Goal: Information Seeking & Learning: Check status

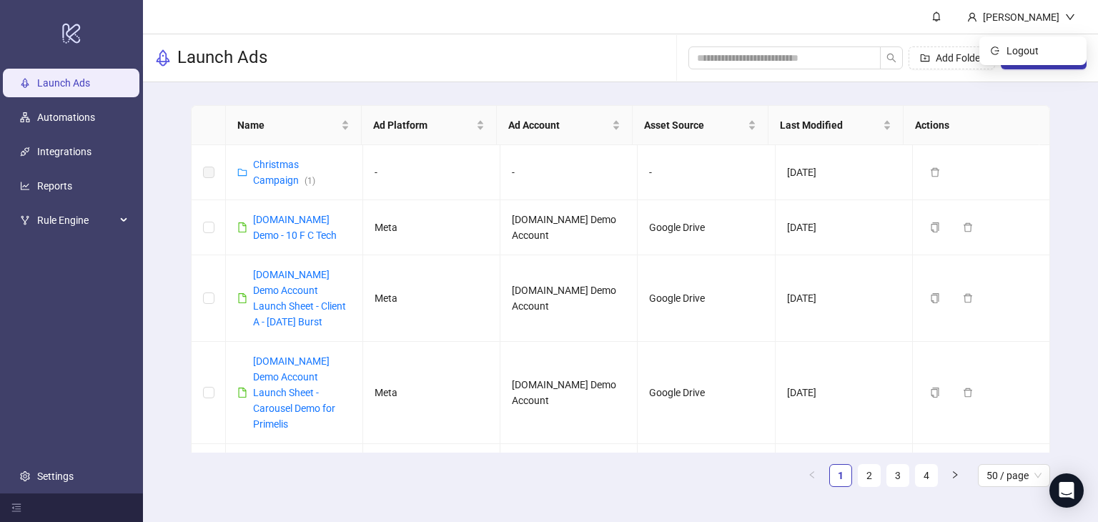
click at [1065, 16] on icon "down" at bounding box center [1070, 17] width 10 height 10
click at [1023, 46] on button "New Sheet" at bounding box center [1044, 57] width 86 height 23
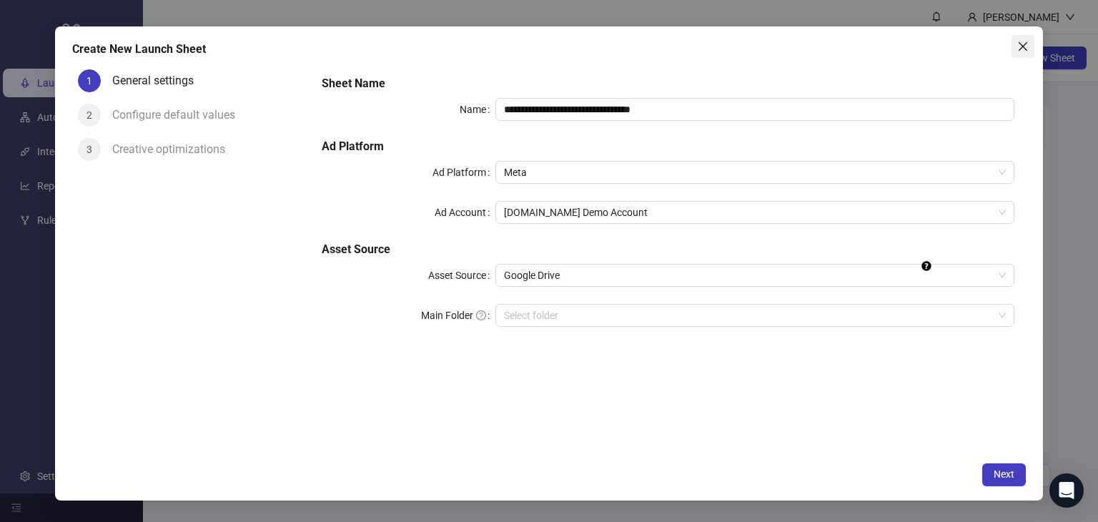
click at [1024, 46] on icon "close" at bounding box center [1022, 46] width 11 height 11
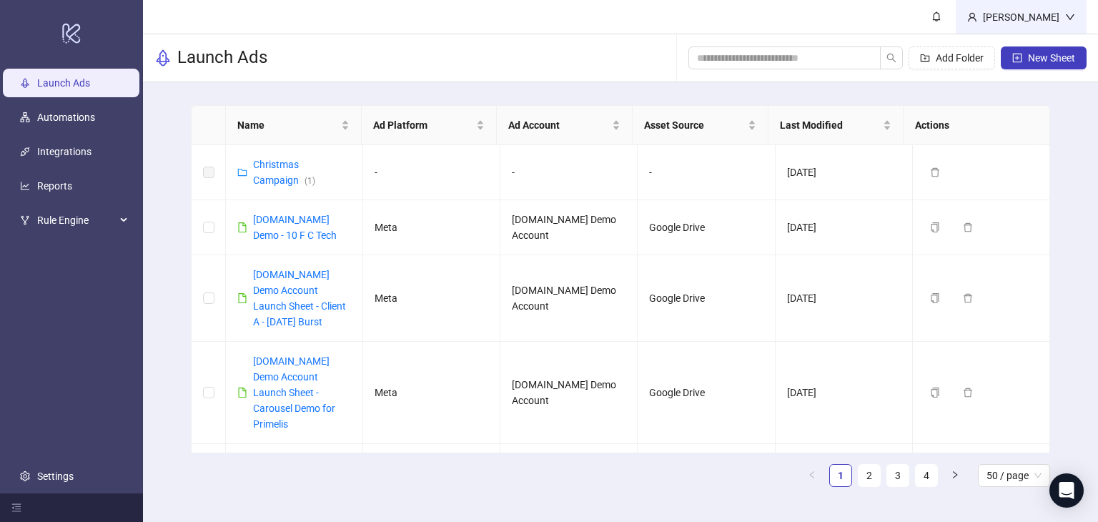
click at [1043, 18] on div "[PERSON_NAME]" at bounding box center [1021, 17] width 88 height 16
click at [1021, 51] on button "New Sheet" at bounding box center [1044, 57] width 86 height 23
type input "**********"
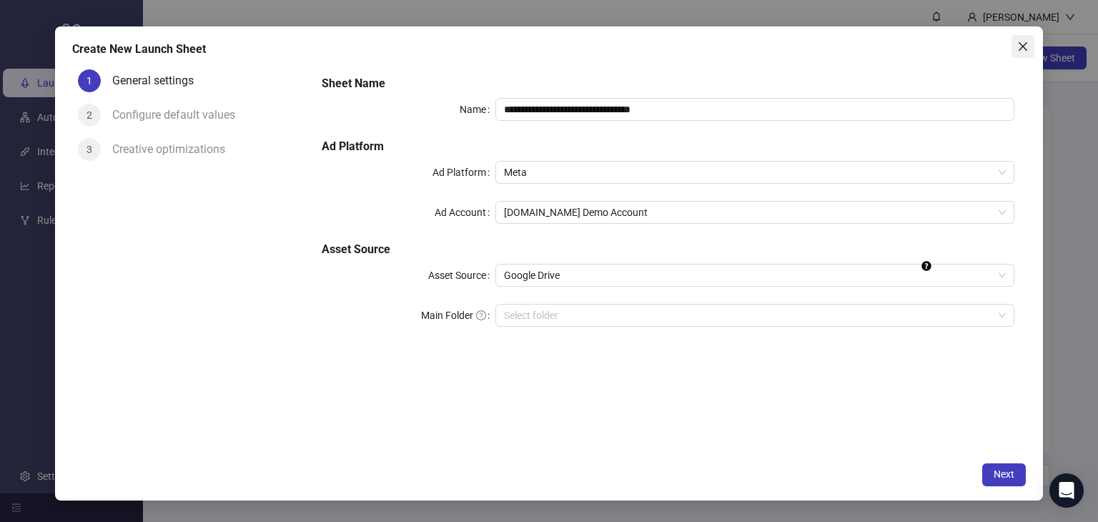
click at [1024, 46] on icon "close" at bounding box center [1022, 46] width 11 height 11
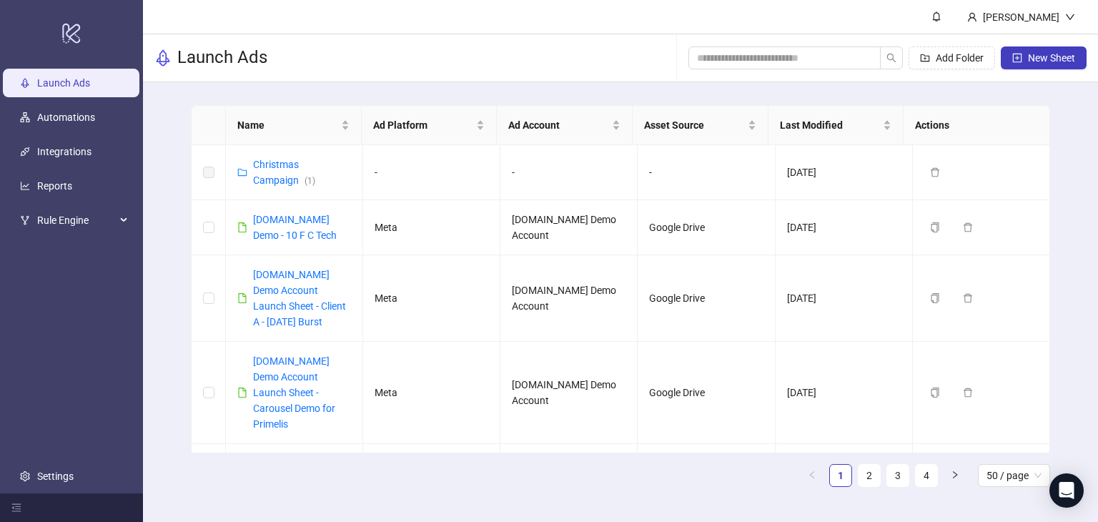
click at [1046, 14] on div "[PERSON_NAME]" at bounding box center [1021, 17] width 88 height 16
click at [1021, 51] on span "Logout" at bounding box center [1040, 51] width 69 height 16
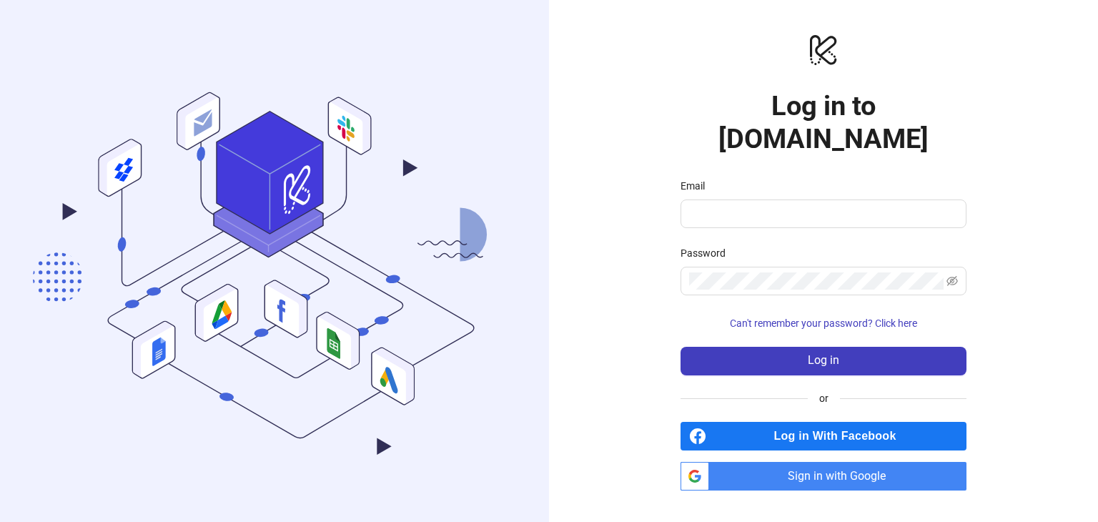
click at [814, 462] on span "Sign in with Google" at bounding box center [841, 476] width 252 height 29
click at [781, 462] on span "Sign in with Google" at bounding box center [841, 476] width 252 height 29
click at [810, 462] on span "Sign in with Google" at bounding box center [841, 476] width 252 height 29
click at [803, 462] on span "Sign in with Google" at bounding box center [841, 476] width 252 height 29
click at [812, 462] on span "Sign in with Google" at bounding box center [841, 476] width 252 height 29
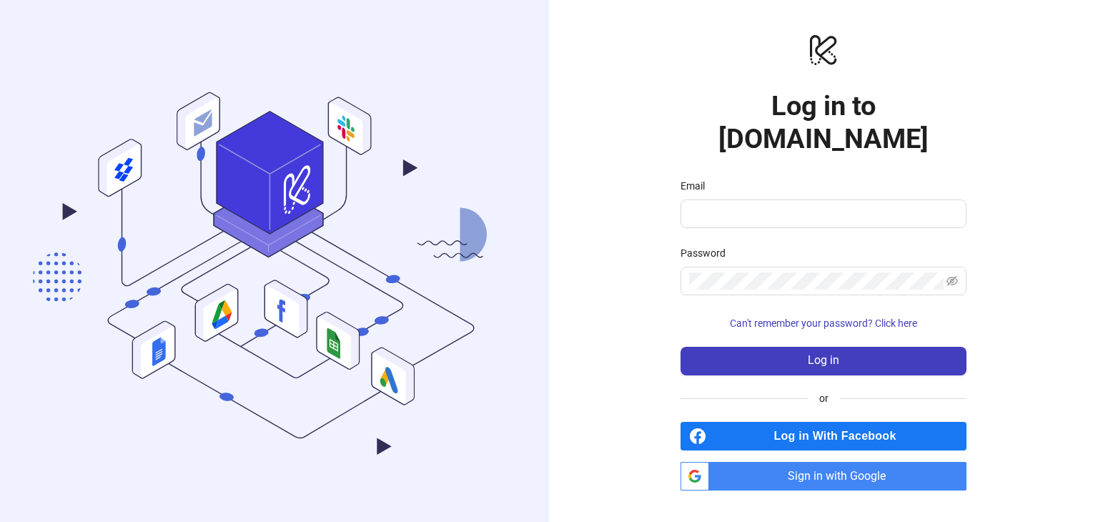
click at [802, 462] on span "Sign in with Google" at bounding box center [841, 476] width 252 height 29
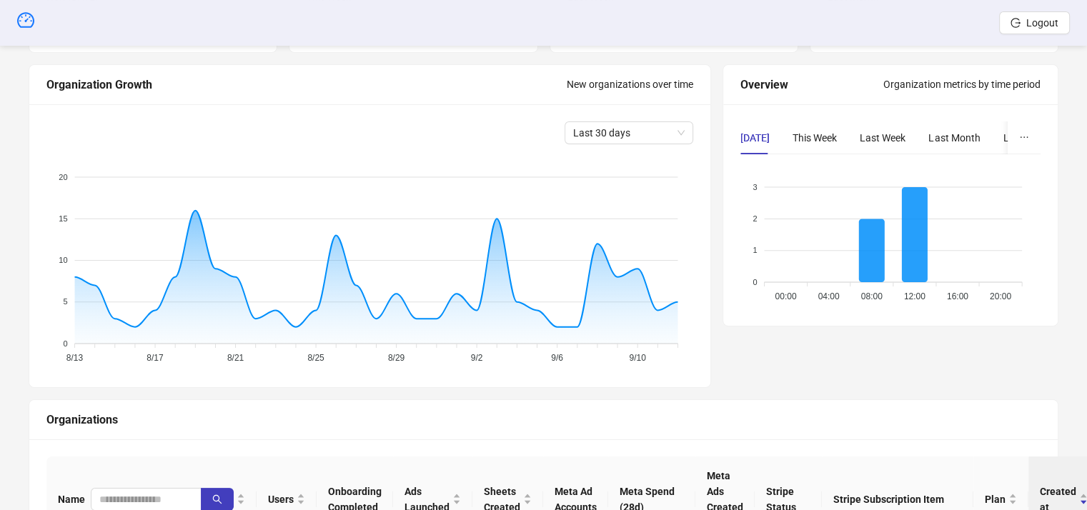
scroll to position [286, 0]
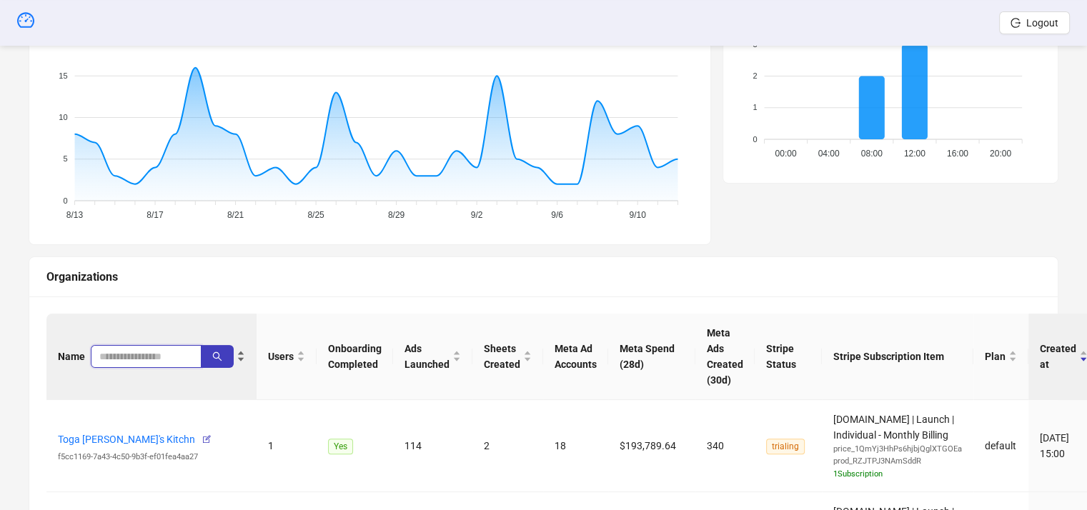
click at [147, 352] on input "search" at bounding box center [140, 357] width 82 height 16
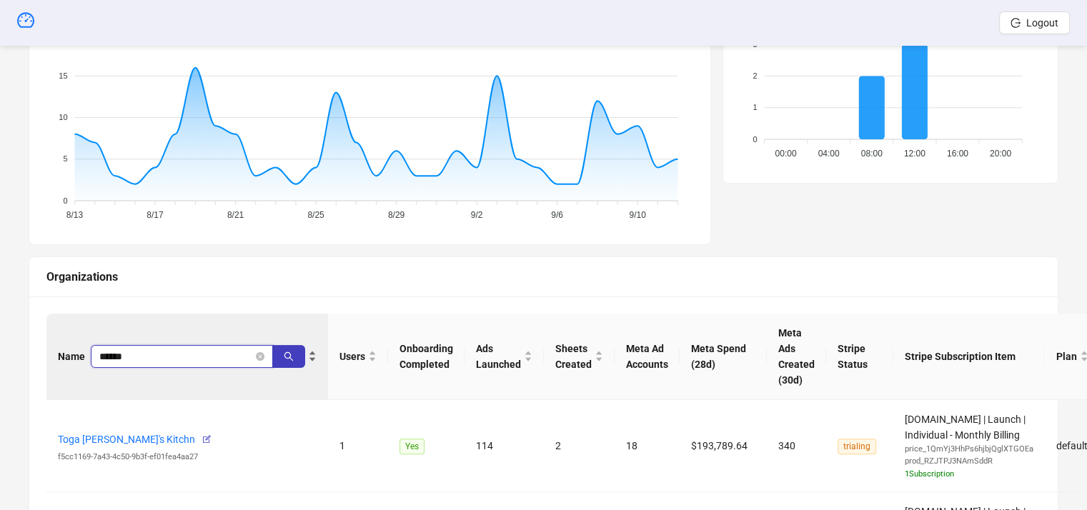
type input "******"
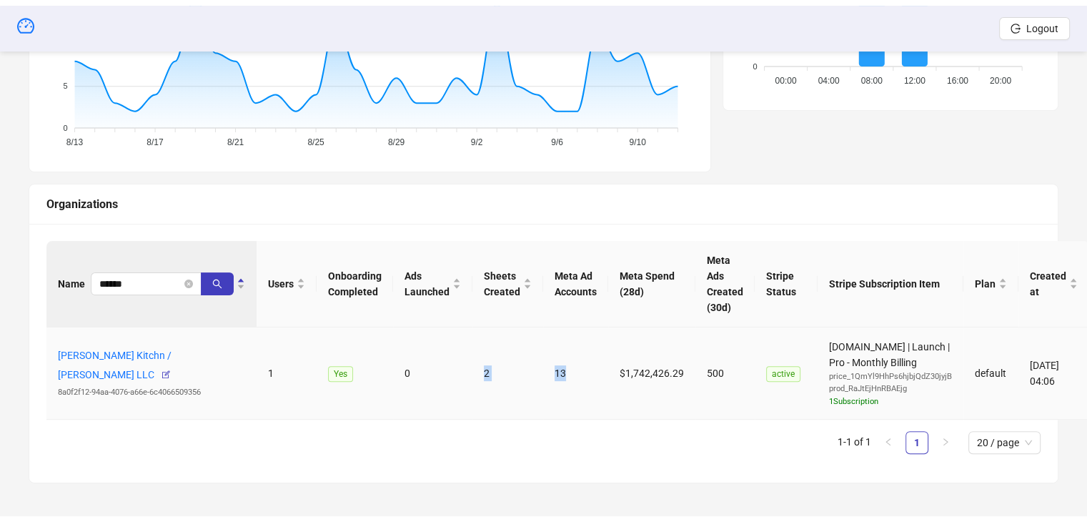
scroll to position [354, 0]
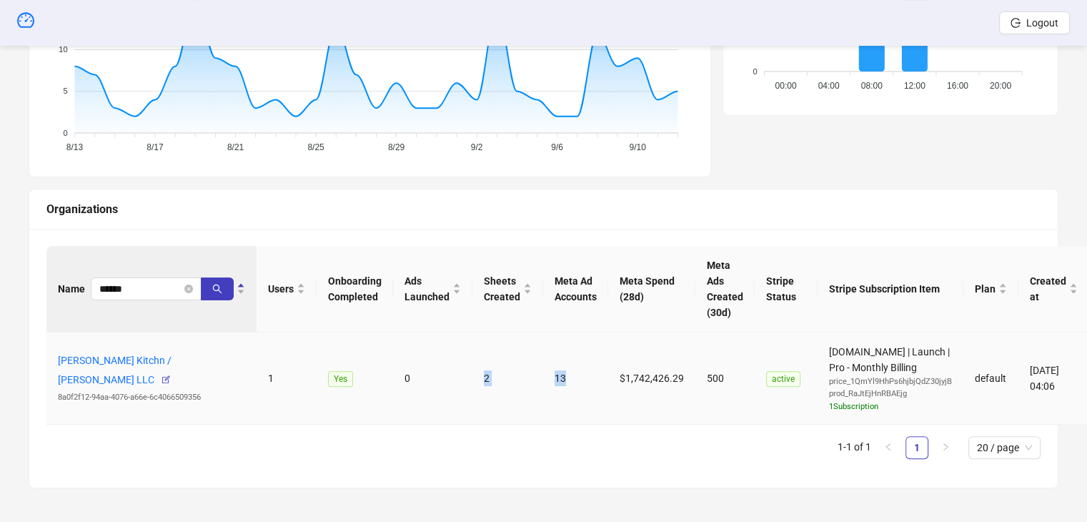
drag, startPoint x: 546, startPoint y: 379, endPoint x: 572, endPoint y: 383, distance: 26.1
click at [572, 383] on tr "[PERSON_NAME] Kitchn / [PERSON_NAME] LLC 8a0f2f12-94aa-4076-a66e-6c4066509356 1…" at bounding box center [567, 378] width 1043 height 93
click at [437, 390] on td "0" at bounding box center [432, 378] width 79 height 93
click at [419, 387] on td "0" at bounding box center [432, 378] width 79 height 93
drag, startPoint x: 611, startPoint y: 378, endPoint x: 672, endPoint y: 368, distance: 61.6
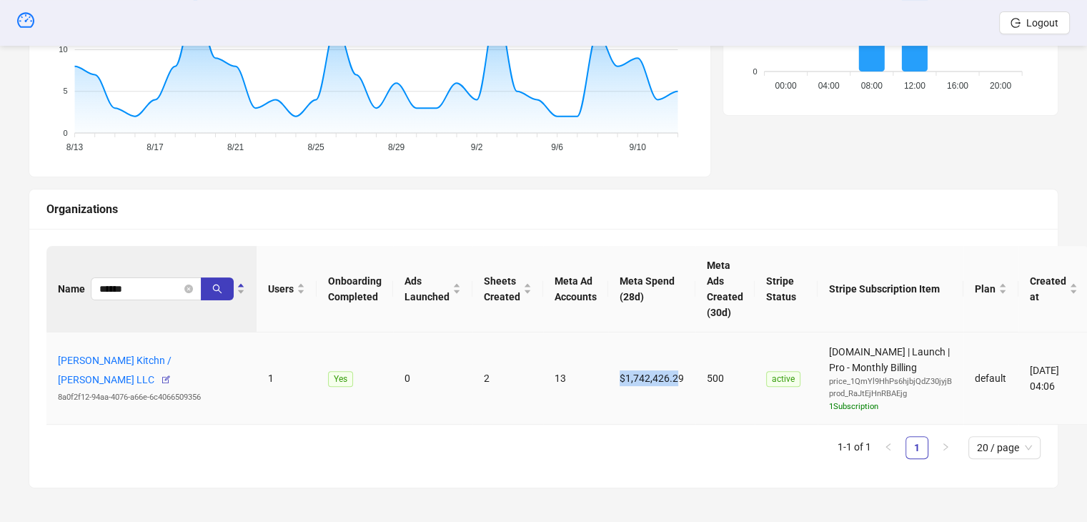
click at [672, 368] on td "$1,742,426.29" at bounding box center [651, 378] width 87 height 93
click at [620, 349] on td "$1,742,426.29" at bounding box center [651, 378] width 87 height 93
click at [103, 463] on div "Name ****** Users Onboarding Completed Ads Launched Sheets Created Meta Ad Acco…" at bounding box center [543, 358] width 994 height 225
click at [0, 319] on div "Sales Dashboard [GEOGRAPHIC_DATA]/[GEOGRAPHIC_DATA] New [DATE] 5 +25% from prev…" at bounding box center [543, 107] width 1087 height 831
